Goal: Transaction & Acquisition: Purchase product/service

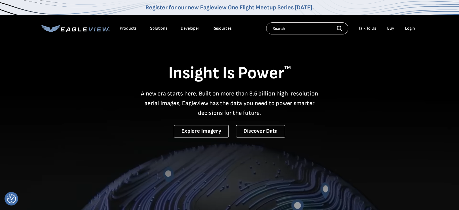
click at [410, 29] on div "Login" at bounding box center [410, 28] width 10 height 5
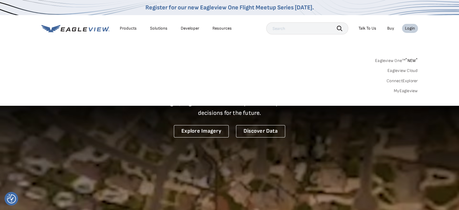
click at [404, 90] on link "MyEagleview" at bounding box center [406, 90] width 24 height 5
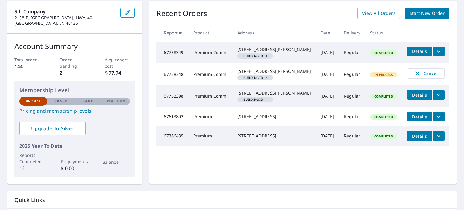
scroll to position [60, 0]
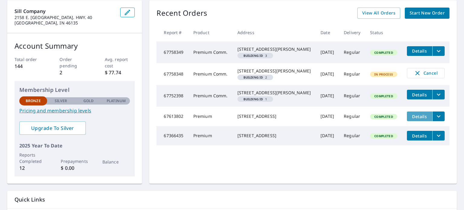
click at [413, 119] on span "Details" at bounding box center [419, 117] width 18 height 6
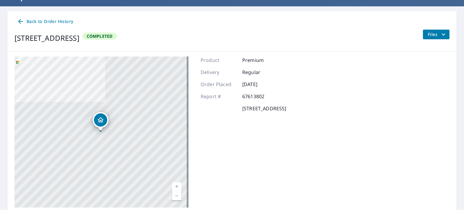
scroll to position [60, 0]
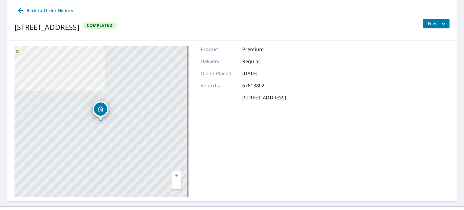
click at [442, 23] on icon "filesDropdownBtn-67613802" at bounding box center [444, 23] width 4 height 2
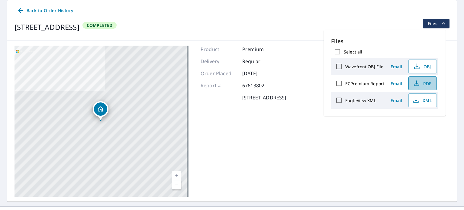
click at [427, 84] on span "PDF" at bounding box center [421, 83] width 19 height 7
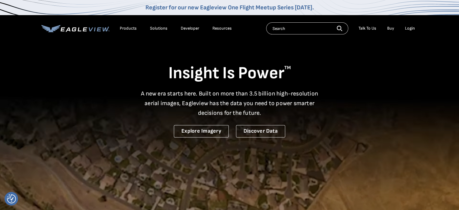
click at [410, 30] on div "Login" at bounding box center [410, 28] width 10 height 5
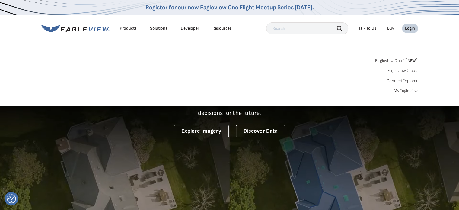
click at [406, 89] on link "MyEagleview" at bounding box center [406, 90] width 24 height 5
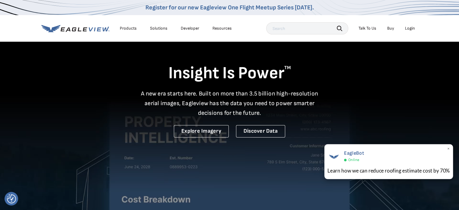
click at [448, 147] on span "×" at bounding box center [448, 149] width 3 height 6
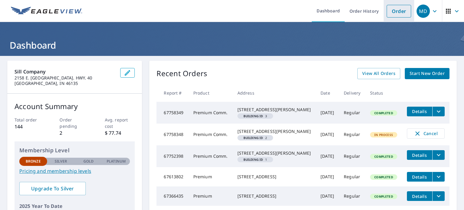
click at [392, 12] on link "Order" at bounding box center [399, 11] width 24 height 13
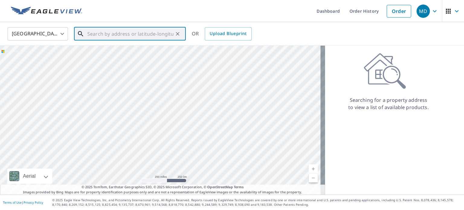
click at [100, 34] on input "text" at bounding box center [130, 33] width 86 height 17
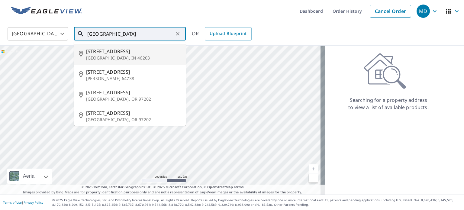
click at [106, 53] on span "6520 Southeastern Ave" at bounding box center [133, 51] width 95 height 7
type input "6520 Southeastern Ave Indianapolis, IN 46203"
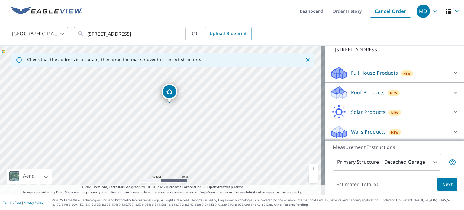
scroll to position [53, 0]
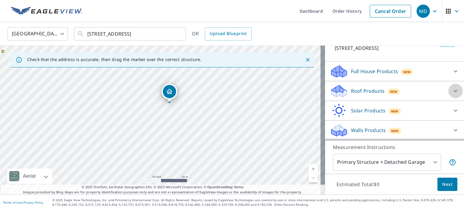
click at [454, 92] on icon at bounding box center [456, 91] width 4 height 2
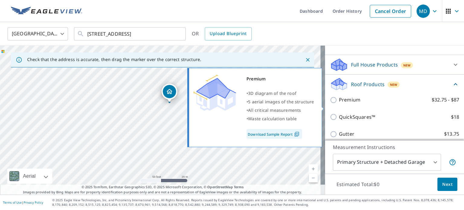
click at [339, 104] on p "Premium" at bounding box center [349, 100] width 21 height 8
click at [335, 104] on input "Premium $32.75 - $87" at bounding box center [334, 99] width 9 height 7
checkbox input "true"
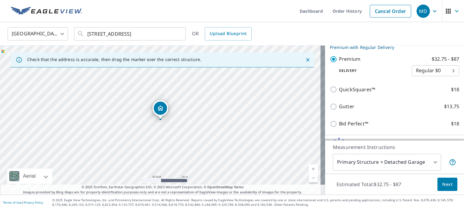
scroll to position [114, 0]
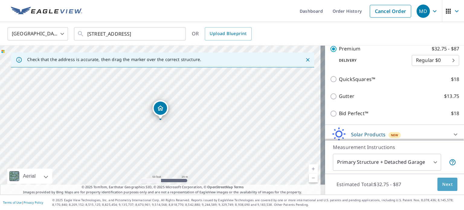
click at [442, 183] on span "Next" at bounding box center [447, 185] width 10 height 8
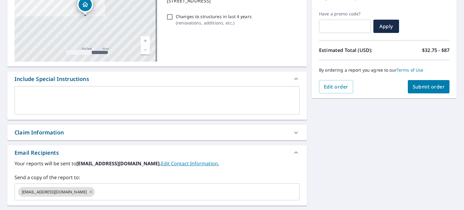
scroll to position [49, 0]
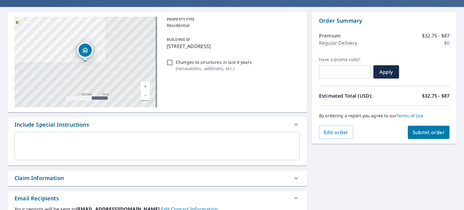
click at [423, 134] on span "Submit order" at bounding box center [429, 132] width 32 height 7
